Goal: Transaction & Acquisition: Purchase product/service

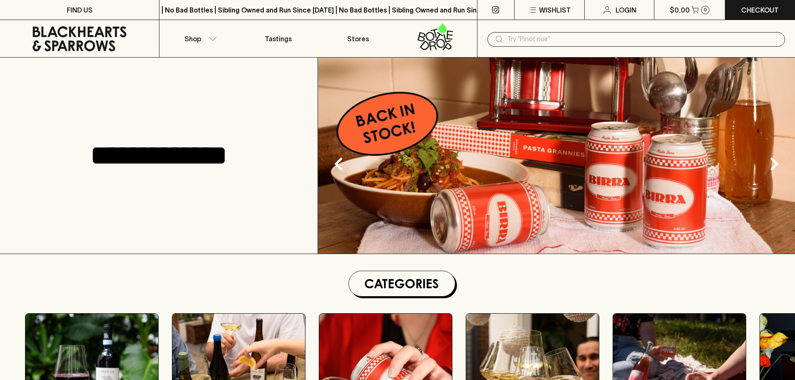
click at [508, 35] on input "text" at bounding box center [643, 39] width 271 height 13
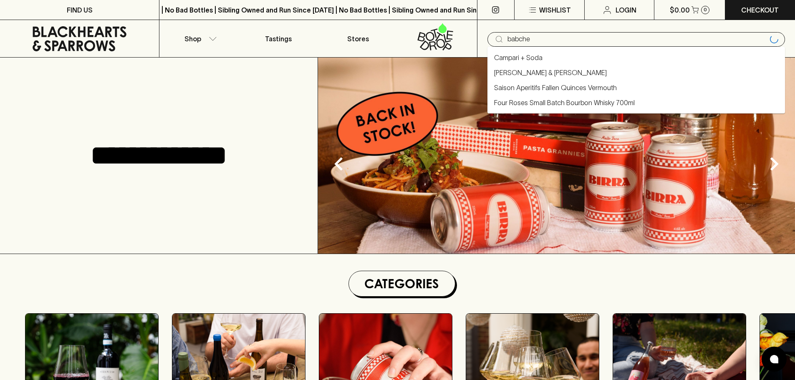
type input "babche"
